Goal: Check status: Check status

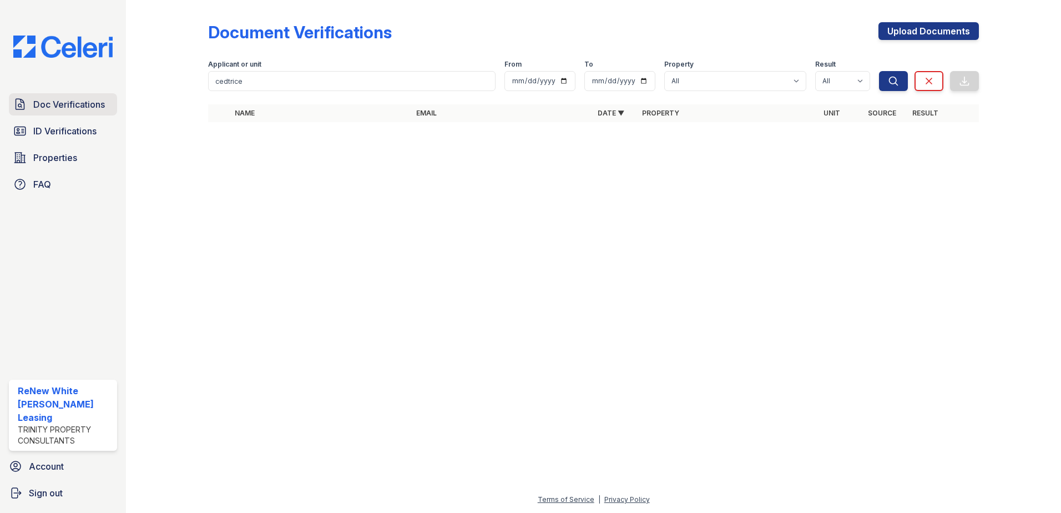
click at [72, 103] on span "Doc Verifications" at bounding box center [69, 104] width 72 height 13
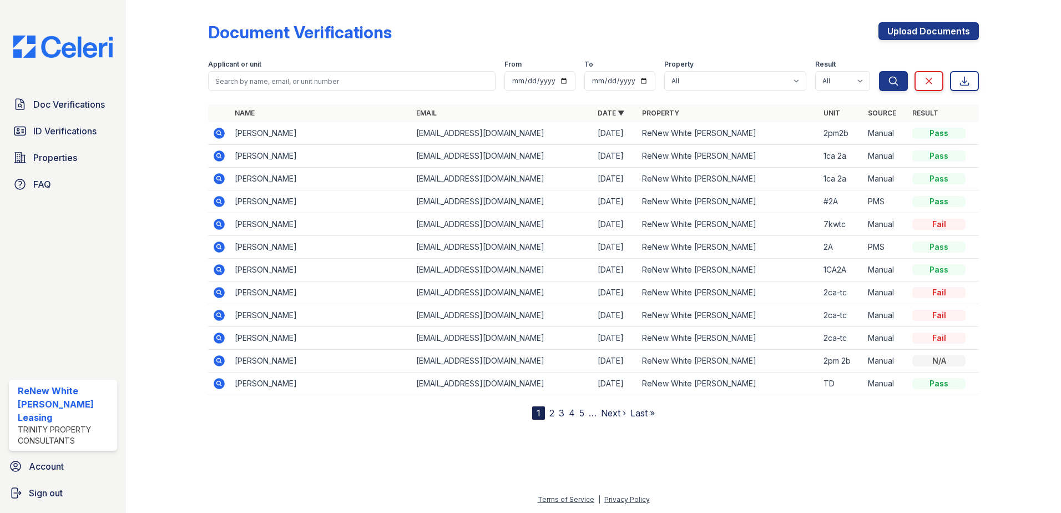
click at [222, 224] on icon at bounding box center [219, 224] width 11 height 11
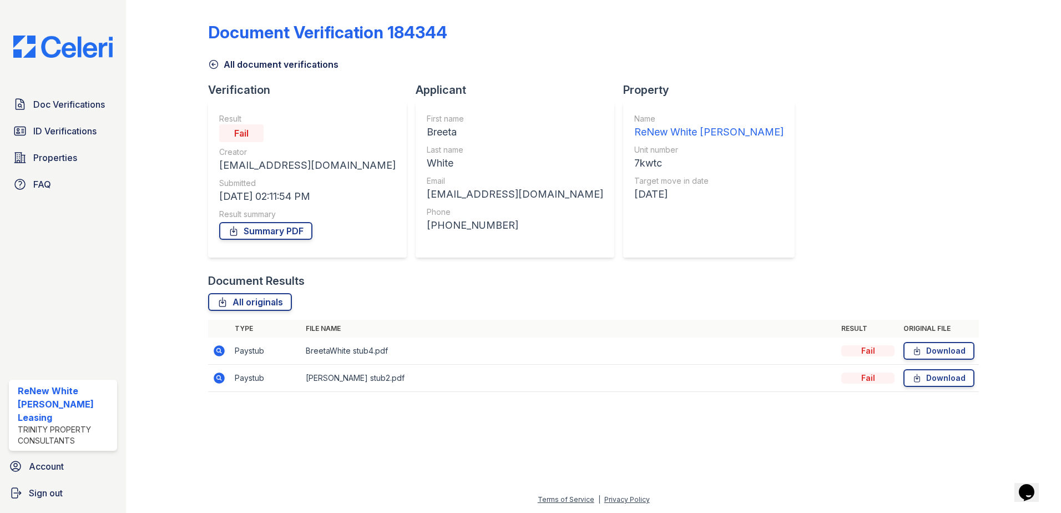
click at [219, 352] on icon at bounding box center [219, 350] width 11 height 11
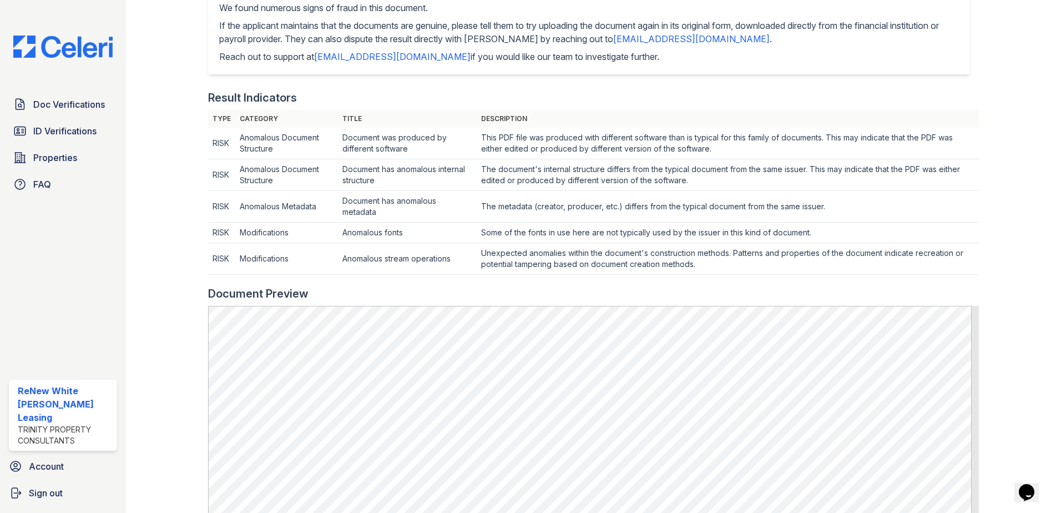
scroll to position [277, 0]
